Goal: Information Seeking & Learning: Check status

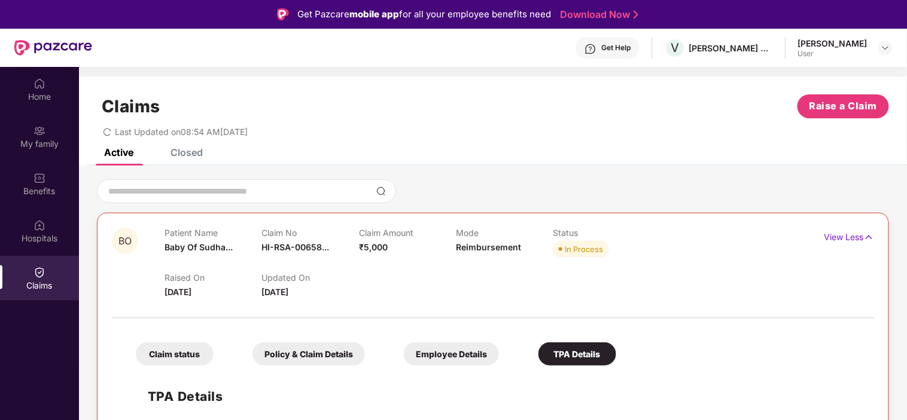
click at [181, 148] on div "Closed" at bounding box center [186, 153] width 32 height 12
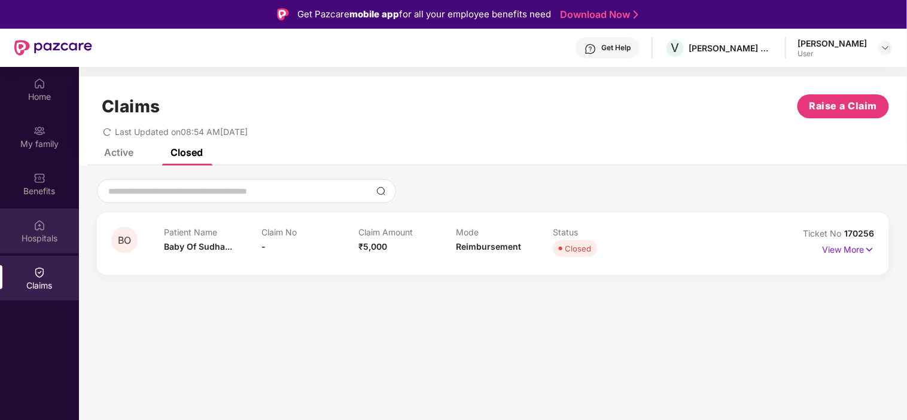
click at [39, 239] on div "Hospitals" at bounding box center [39, 239] width 79 height 12
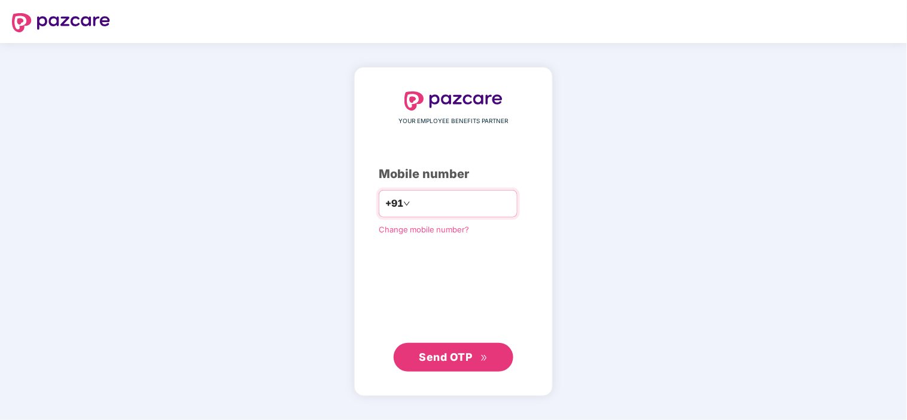
click at [492, 210] on input "number" at bounding box center [462, 203] width 98 height 19
click at [450, 201] on input "number" at bounding box center [462, 203] width 98 height 19
type input "**********"
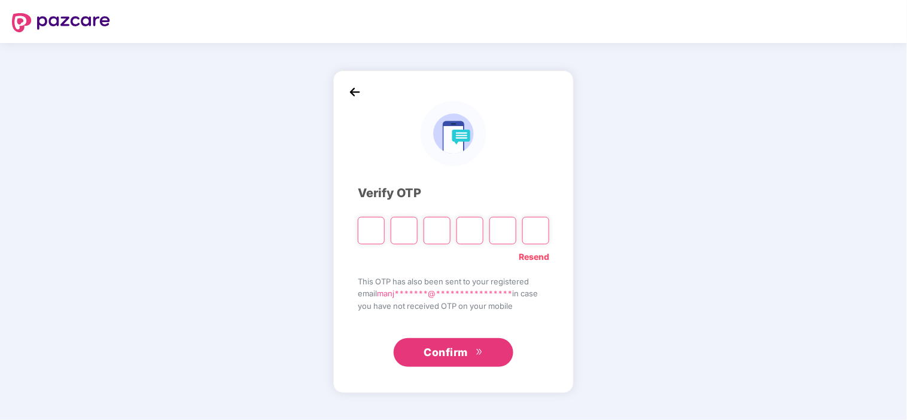
type input "*"
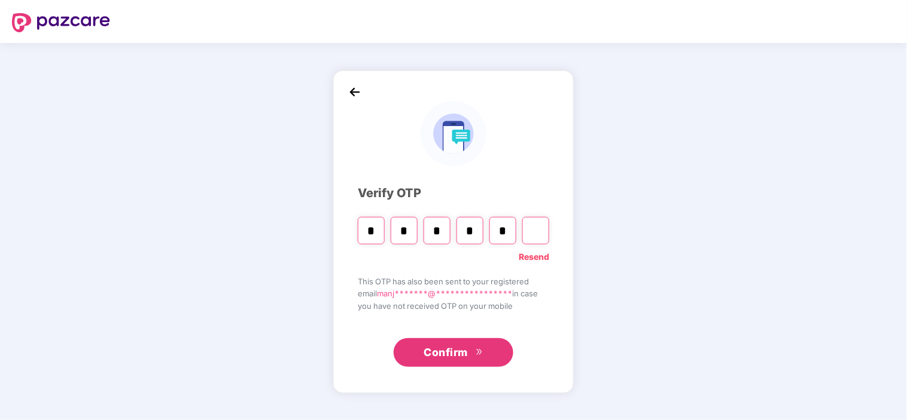
type input "*"
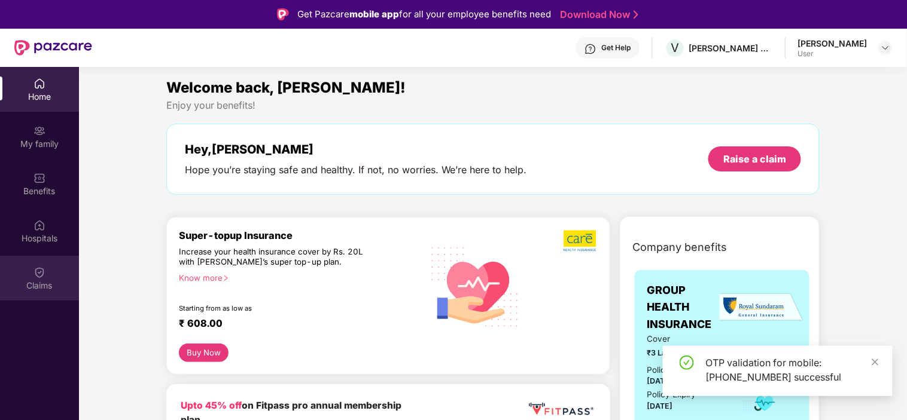
click at [40, 266] on div at bounding box center [39, 272] width 12 height 12
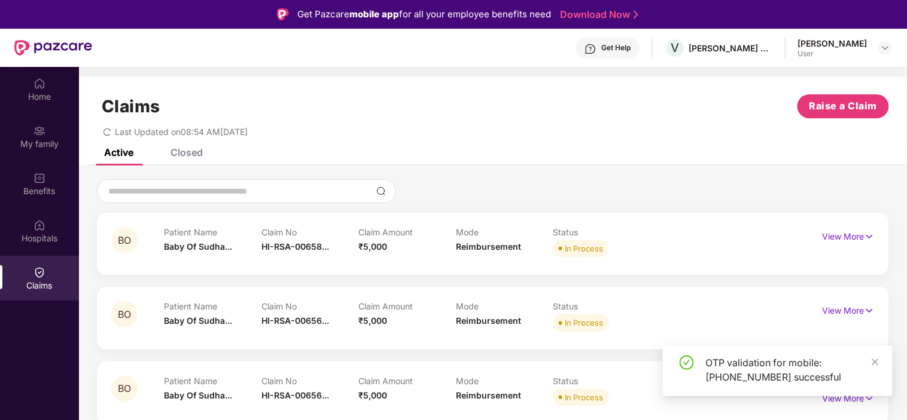
click at [198, 146] on div "Claims Raise a Claim Last Updated on 08:54 AM[DATE]" at bounding box center [493, 113] width 828 height 72
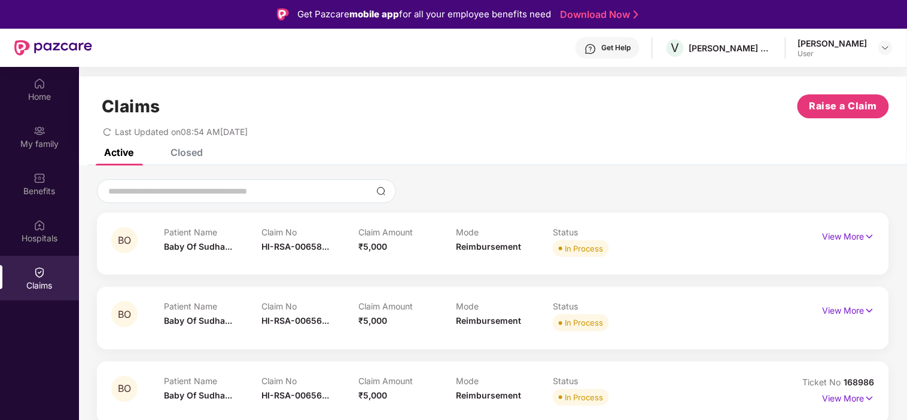
click at [192, 150] on div "Closed" at bounding box center [186, 153] width 32 height 12
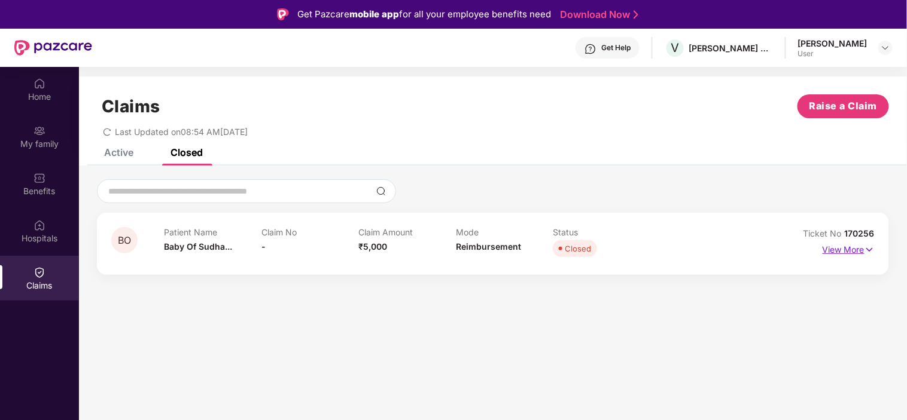
click at [844, 251] on p "View More" at bounding box center [848, 248] width 52 height 16
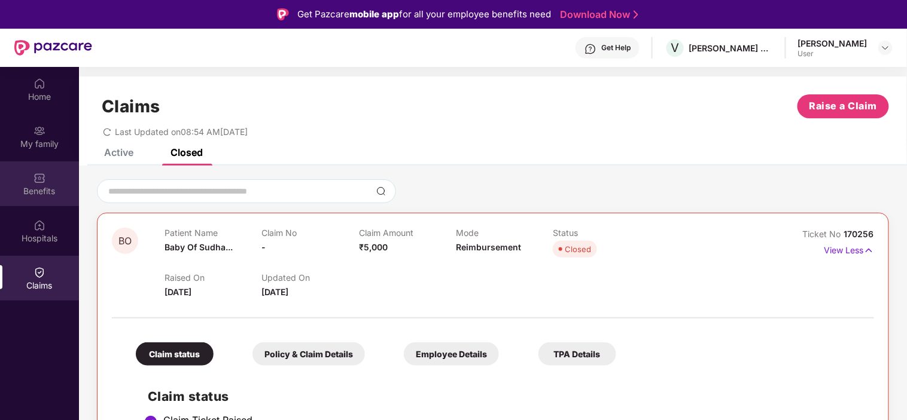
click at [52, 181] on div "Benefits" at bounding box center [39, 183] width 79 height 45
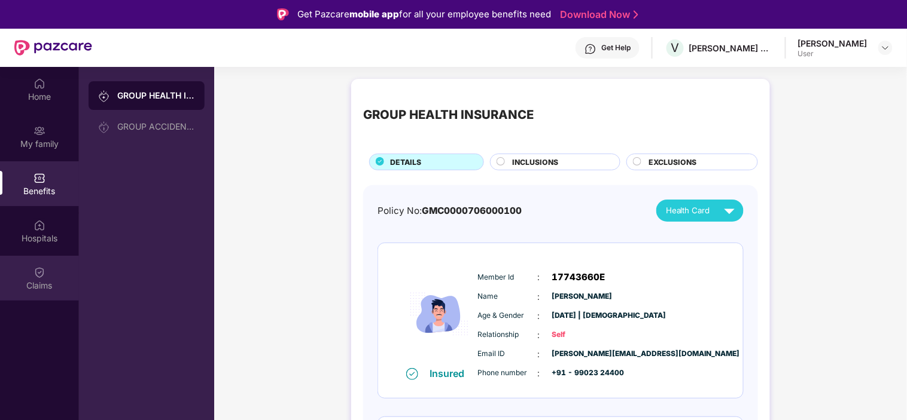
click at [38, 285] on div "Claims" at bounding box center [39, 286] width 79 height 12
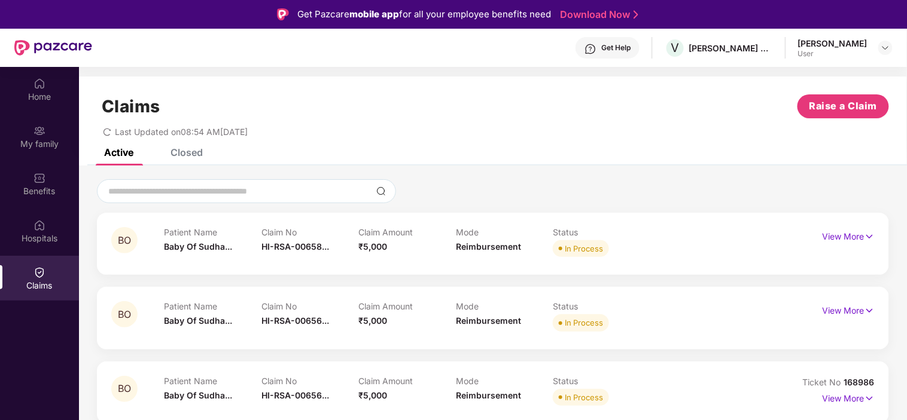
click at [174, 153] on div "Closed" at bounding box center [186, 153] width 32 height 12
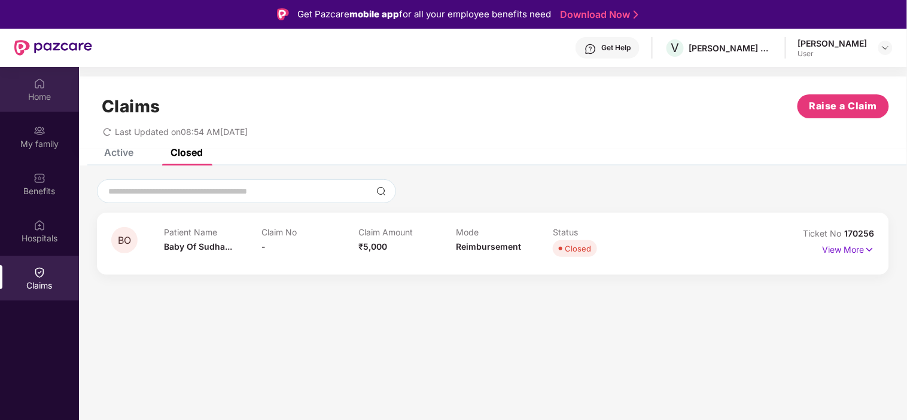
click at [34, 92] on div "Home" at bounding box center [39, 97] width 79 height 12
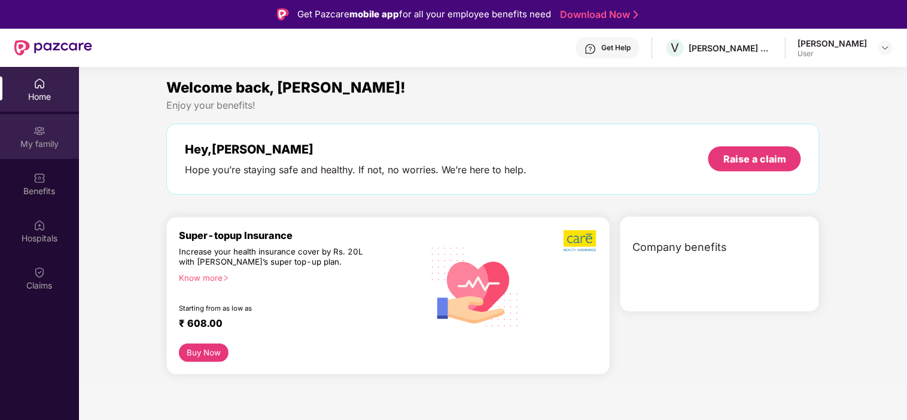
click at [39, 125] on img at bounding box center [39, 131] width 12 height 12
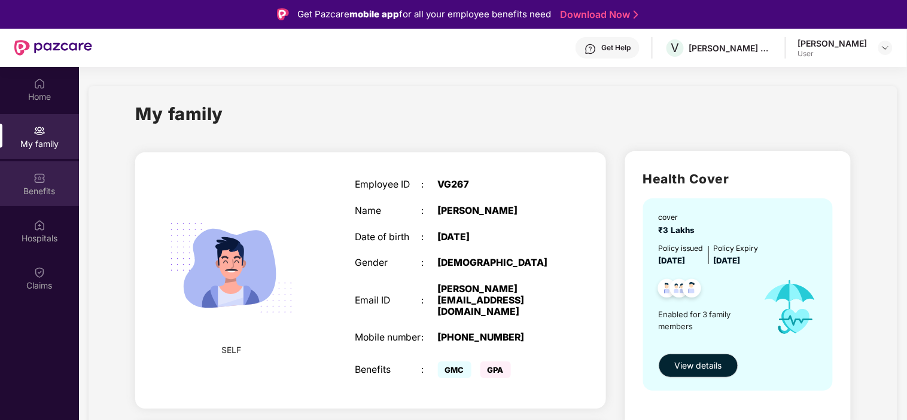
click at [46, 182] on div "Benefits" at bounding box center [39, 183] width 79 height 45
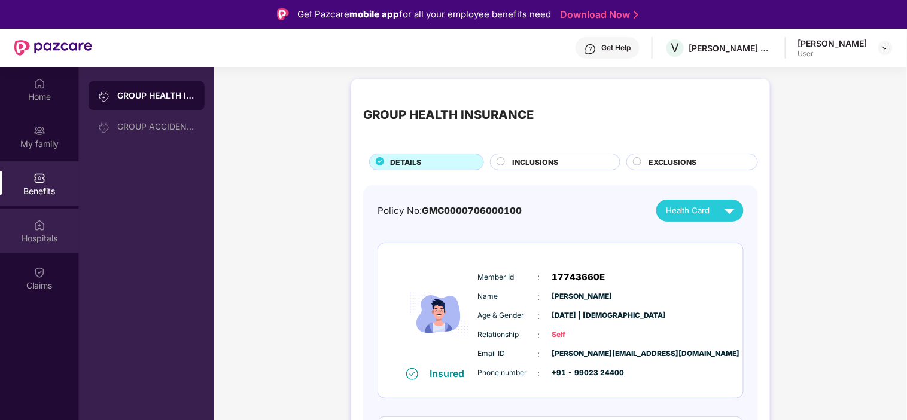
click at [38, 230] on img at bounding box center [39, 225] width 12 height 12
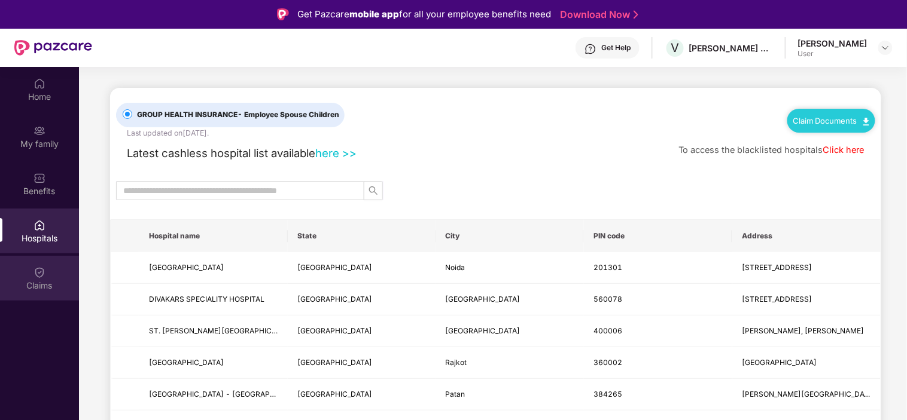
click at [52, 288] on div "Claims" at bounding box center [39, 286] width 79 height 12
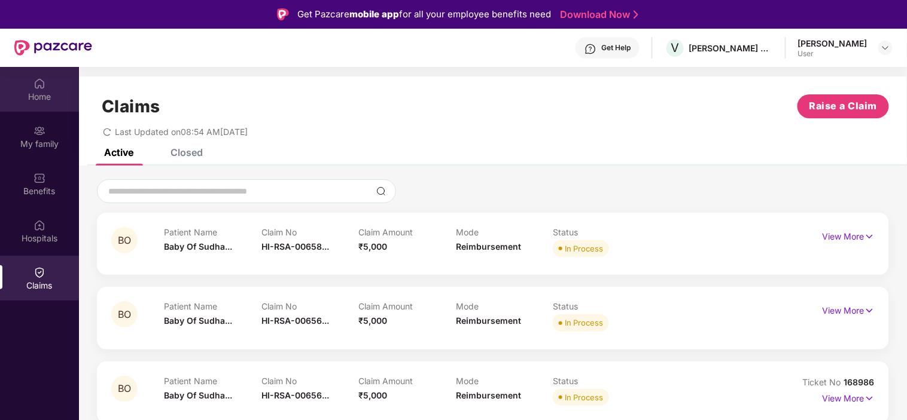
click at [31, 97] on div "Home" at bounding box center [39, 97] width 79 height 12
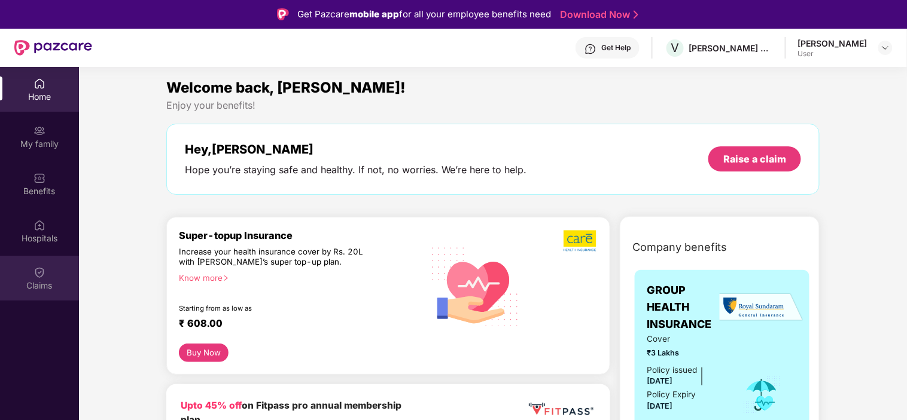
click at [42, 272] on img at bounding box center [39, 273] width 12 height 12
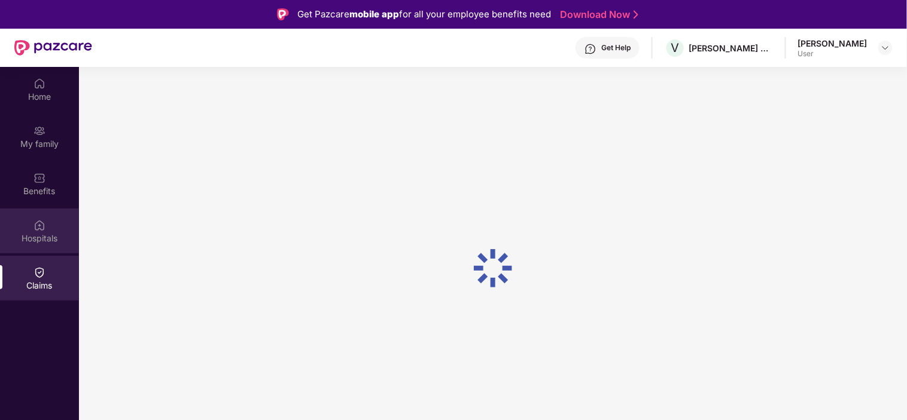
click at [42, 222] on img at bounding box center [39, 225] width 12 height 12
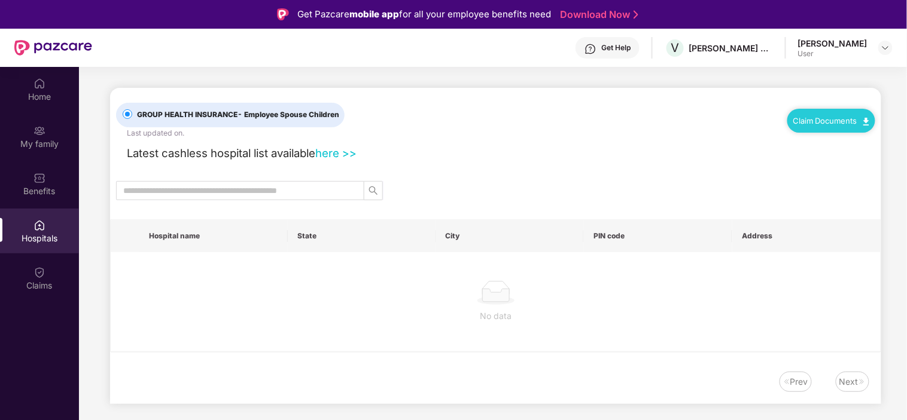
click at [42, 185] on div "Benefits" at bounding box center [39, 191] width 79 height 12
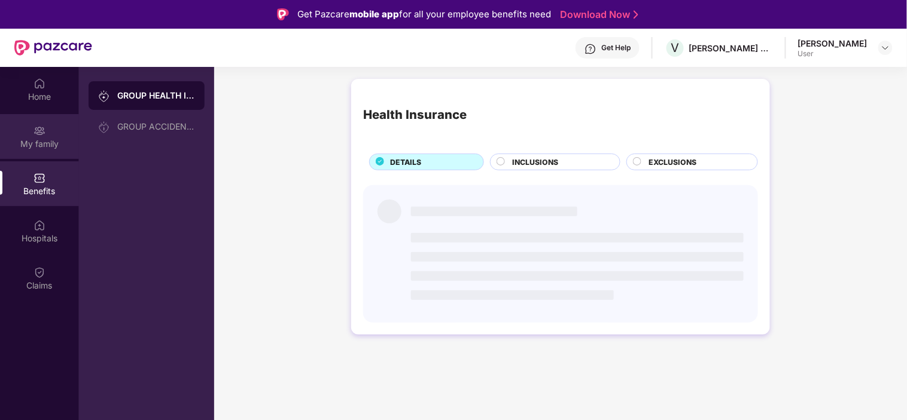
click at [36, 145] on div "My family" at bounding box center [39, 144] width 79 height 12
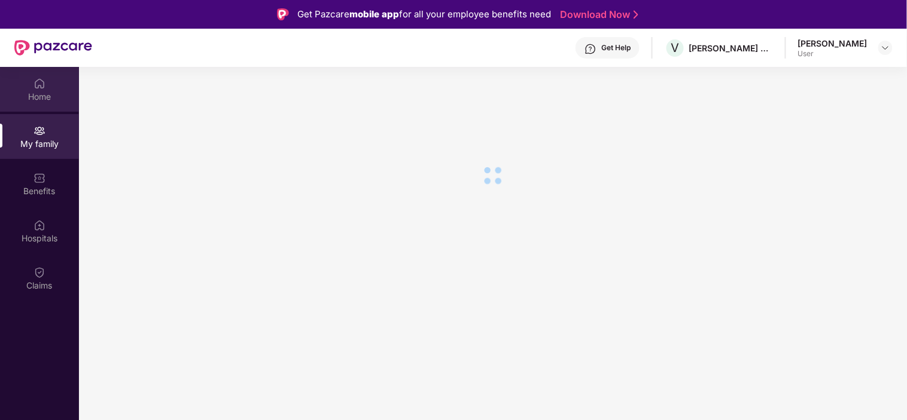
click at [34, 98] on div "Home" at bounding box center [39, 97] width 79 height 12
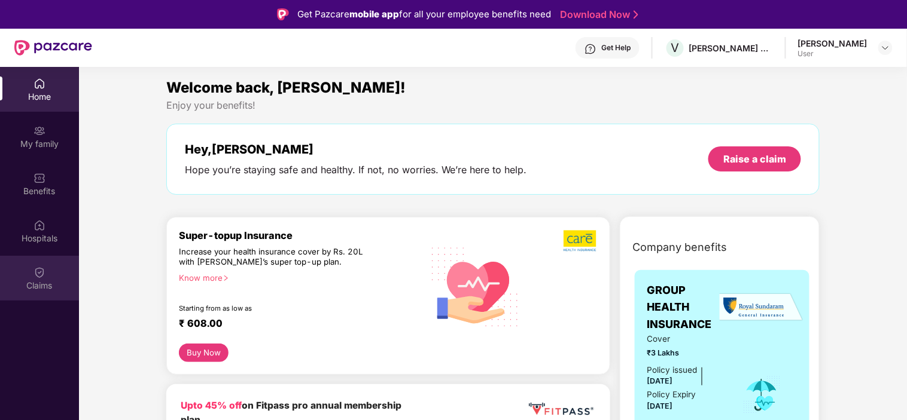
click at [46, 282] on div "Claims" at bounding box center [39, 286] width 79 height 12
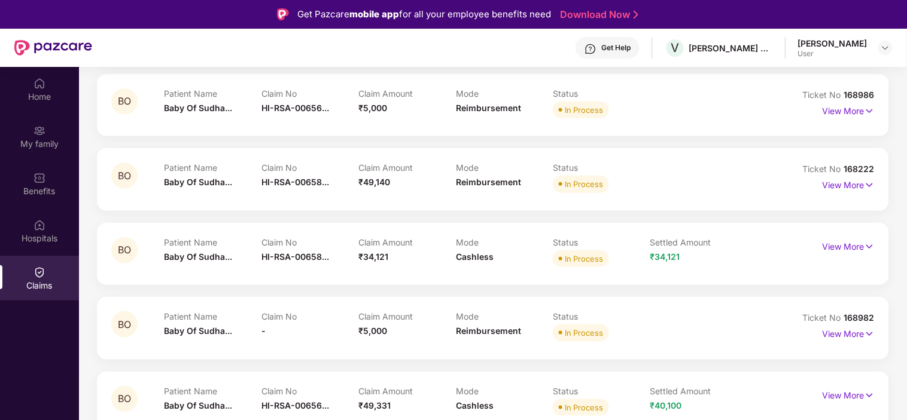
scroll to position [320, 0]
